Goal: Information Seeking & Learning: Check status

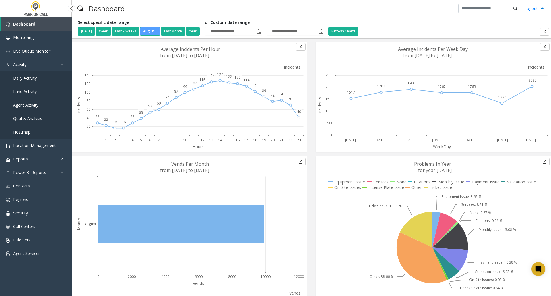
click at [26, 78] on span "Daily Activity" at bounding box center [25, 77] width 24 height 5
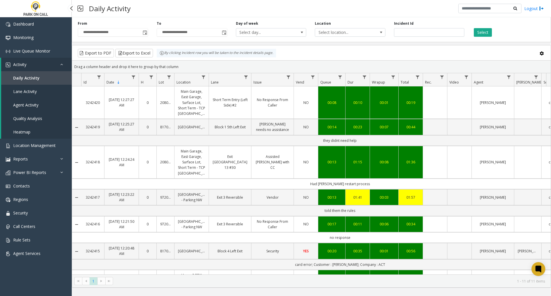
click at [24, 105] on span "Agent Activity" at bounding box center [25, 104] width 25 height 5
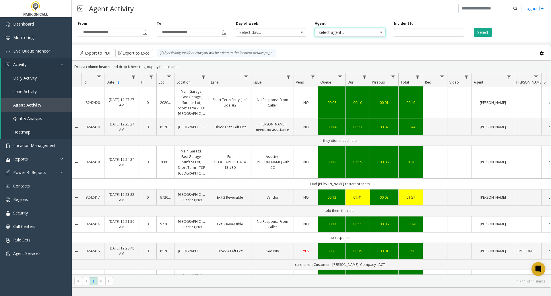
click at [382, 34] on span at bounding box center [381, 32] width 5 height 5
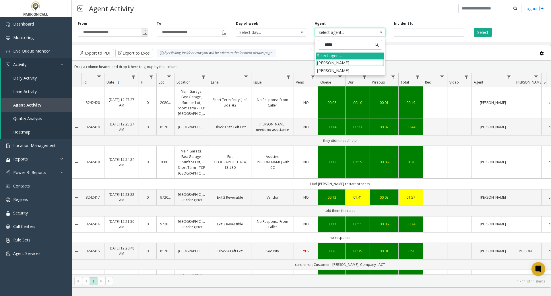
click at [148, 34] on span "Toggle popup" at bounding box center [145, 32] width 6 height 9
type input "*****"
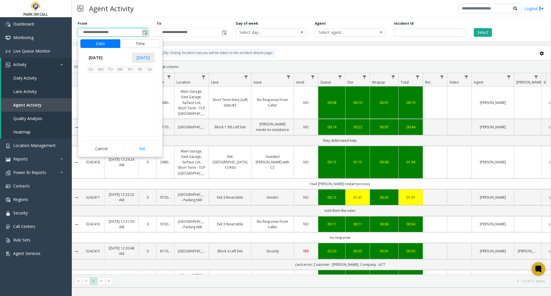
scroll to position [102963, 0]
click at [131, 98] on span "14" at bounding box center [130, 98] width 10 height 10
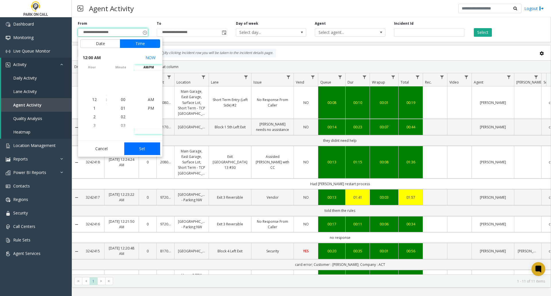
click at [144, 150] on button "Set" at bounding box center [142, 148] width 36 height 13
type input "**********"
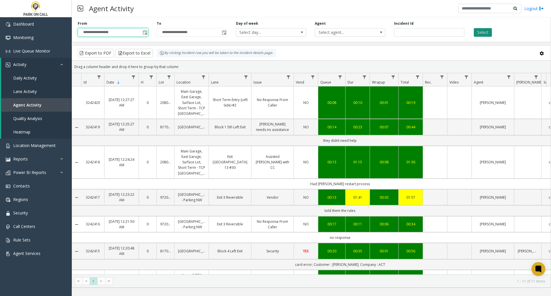
click at [490, 33] on button "Select" at bounding box center [483, 32] width 18 height 9
click at [186, 280] on span "Go to the last page" at bounding box center [187, 281] width 5 height 5
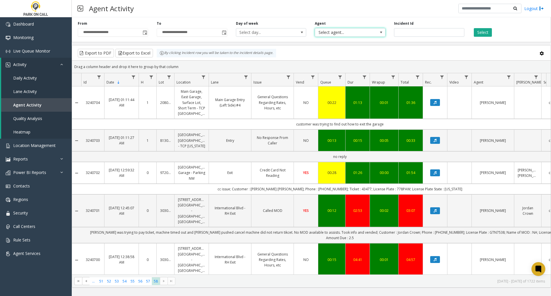
click at [360, 32] on span "Select agent..." at bounding box center [343, 32] width 56 height 8
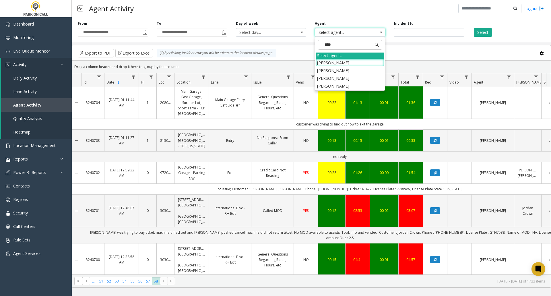
type input "*****"
click at [347, 72] on li "[PERSON_NAME]" at bounding box center [350, 71] width 69 height 8
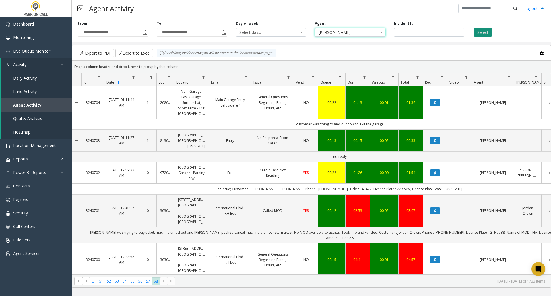
click at [487, 33] on button "Select" at bounding box center [483, 32] width 18 height 9
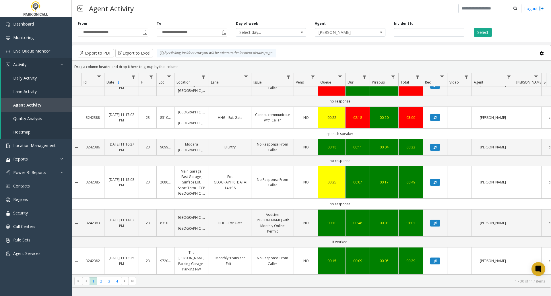
scroll to position [574, 0]
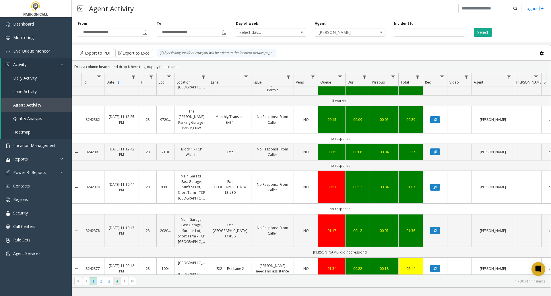
click at [116, 283] on span "4" at bounding box center [117, 281] width 8 height 8
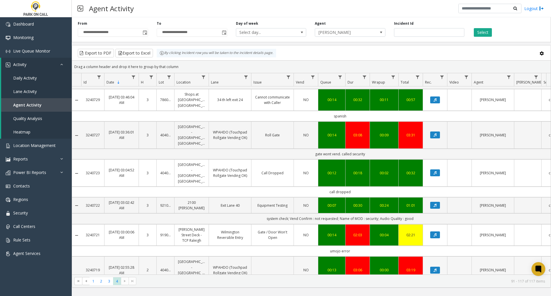
scroll to position [316, 0]
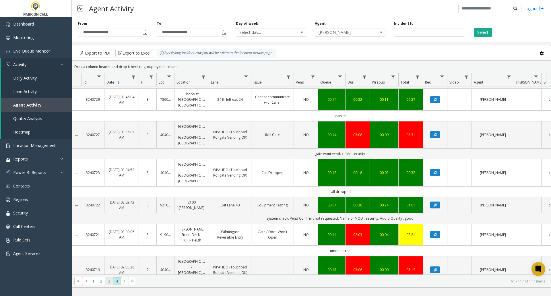
click at [109, 283] on span "3" at bounding box center [109, 281] width 8 height 8
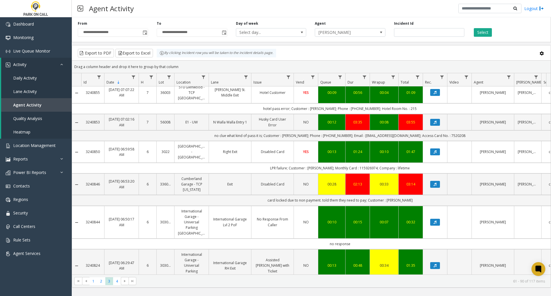
scroll to position [57, 0]
